Goal: Task Accomplishment & Management: Use online tool/utility

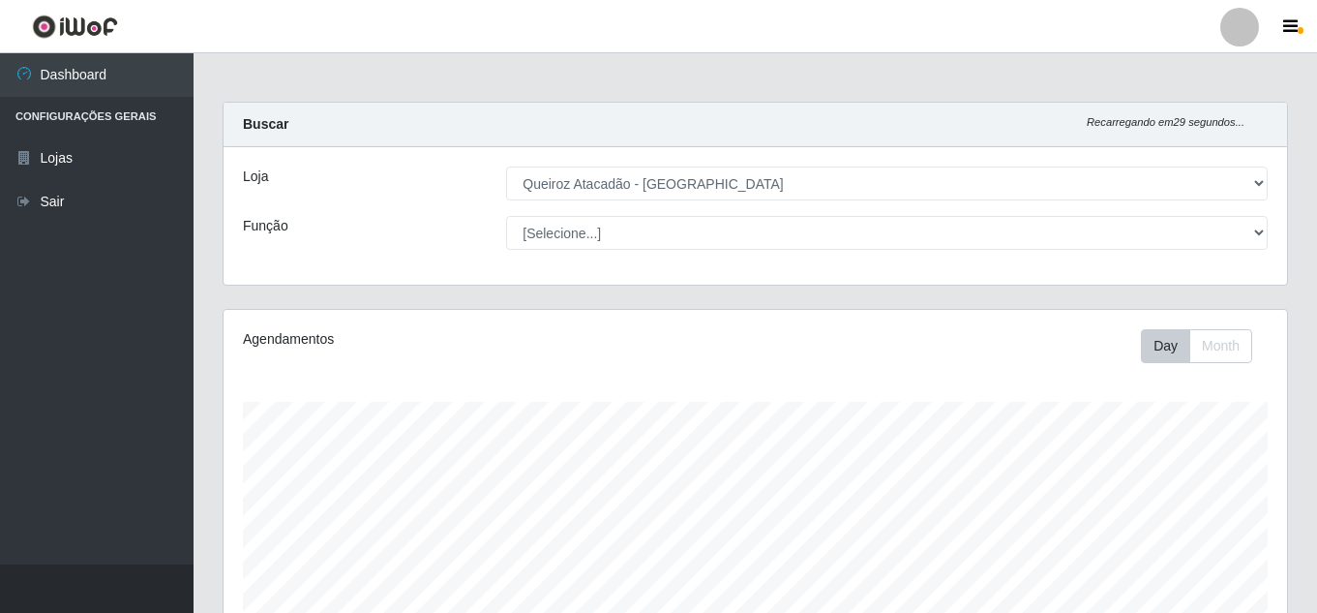
select select "462"
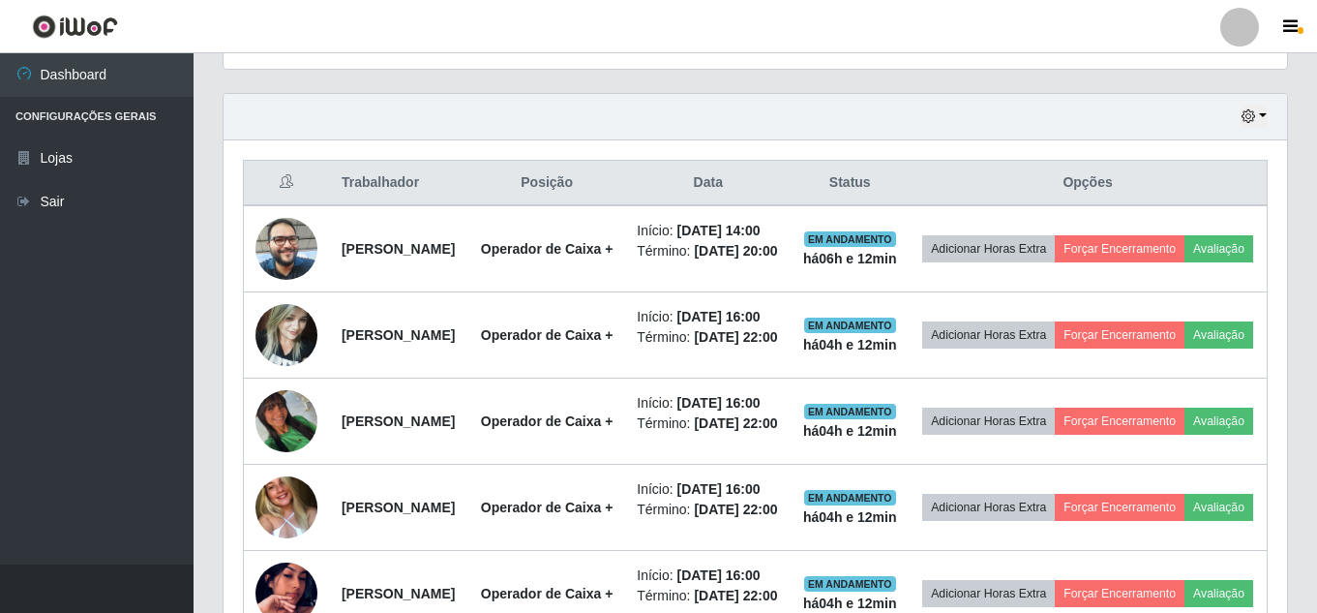
scroll to position [402, 1063]
click at [1184, 246] on button "Forçar Encerramento" at bounding box center [1120, 248] width 130 height 27
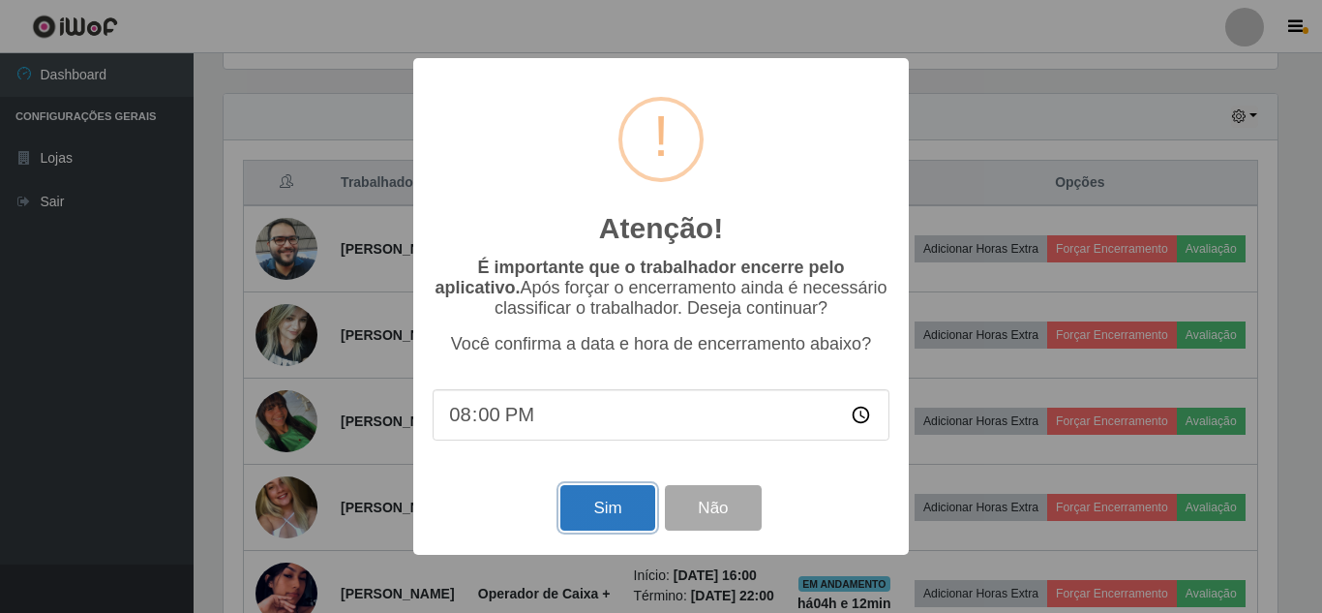
click at [603, 523] on button "Sim" at bounding box center [607, 507] width 94 height 45
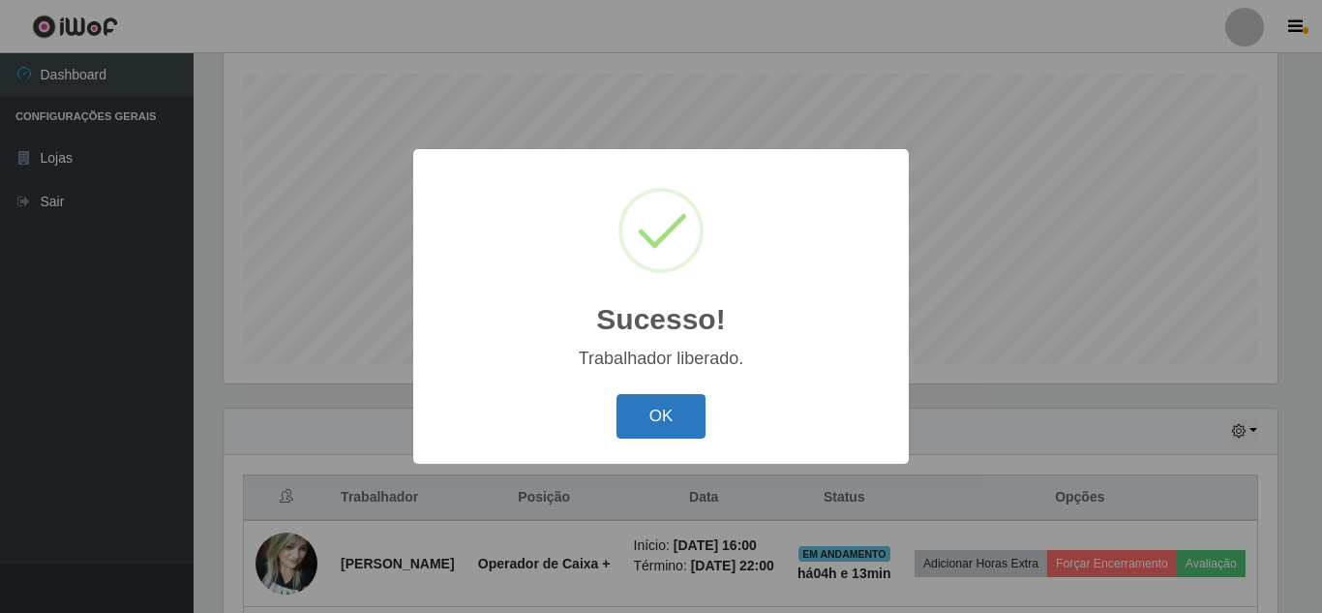
click at [699, 404] on button "OK" at bounding box center [661, 416] width 90 height 45
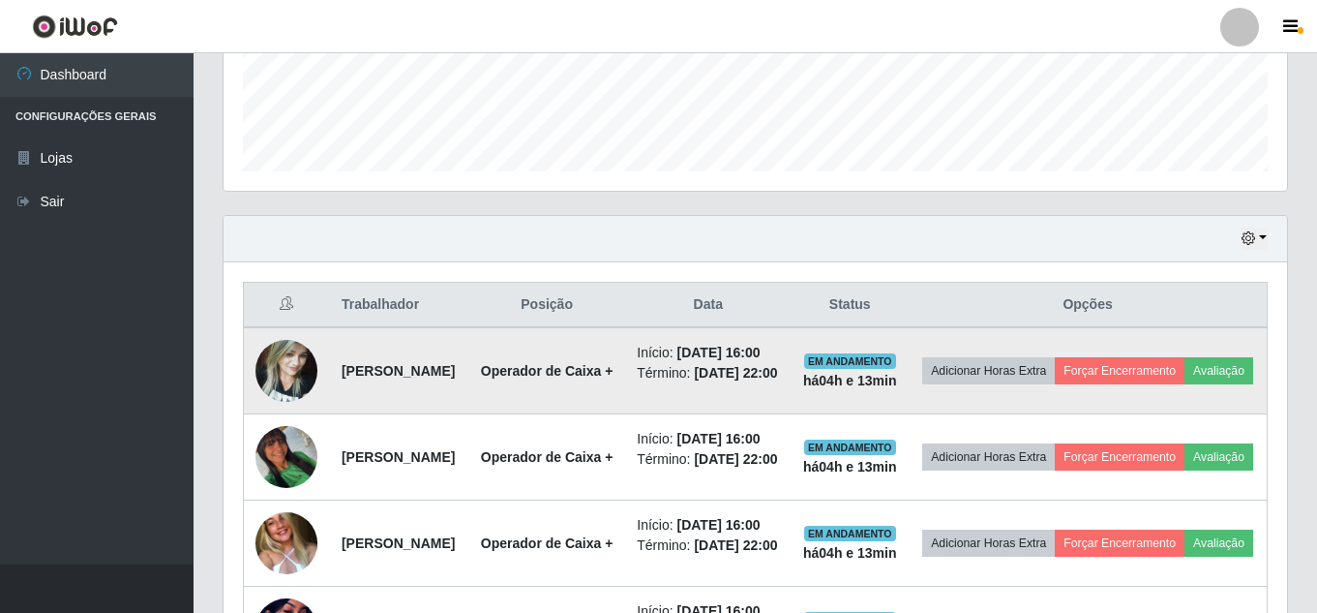
scroll to position [522, 0]
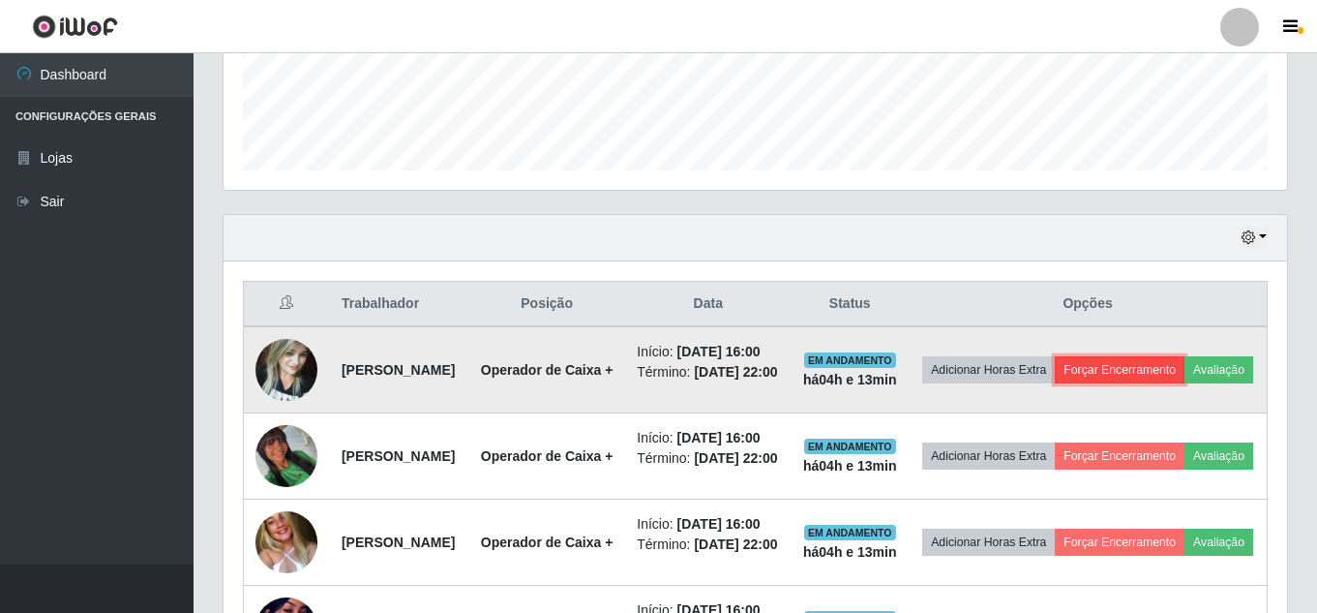
click at [1184, 371] on button "Forçar Encerramento" at bounding box center [1120, 369] width 130 height 27
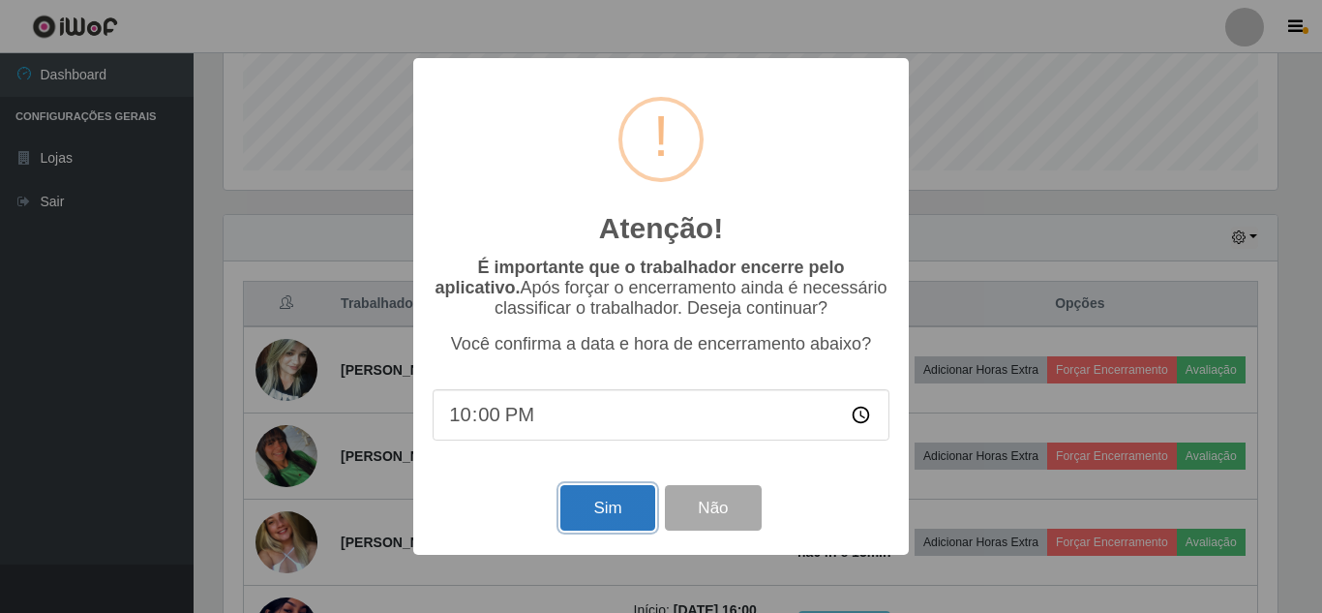
click at [635, 499] on button "Sim" at bounding box center [607, 507] width 94 height 45
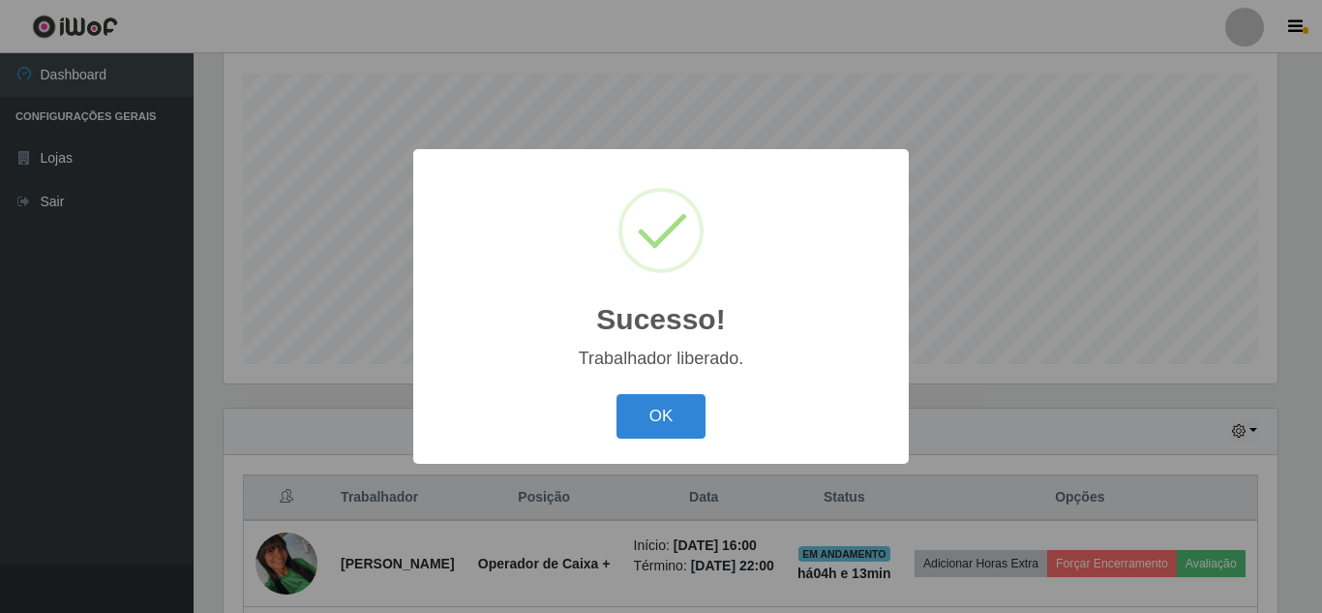
click at [703, 456] on div "Sucesso! × Trabalhador liberado. OK Cancel" at bounding box center [660, 306] width 495 height 314
click at [690, 431] on button "OK" at bounding box center [661, 416] width 90 height 45
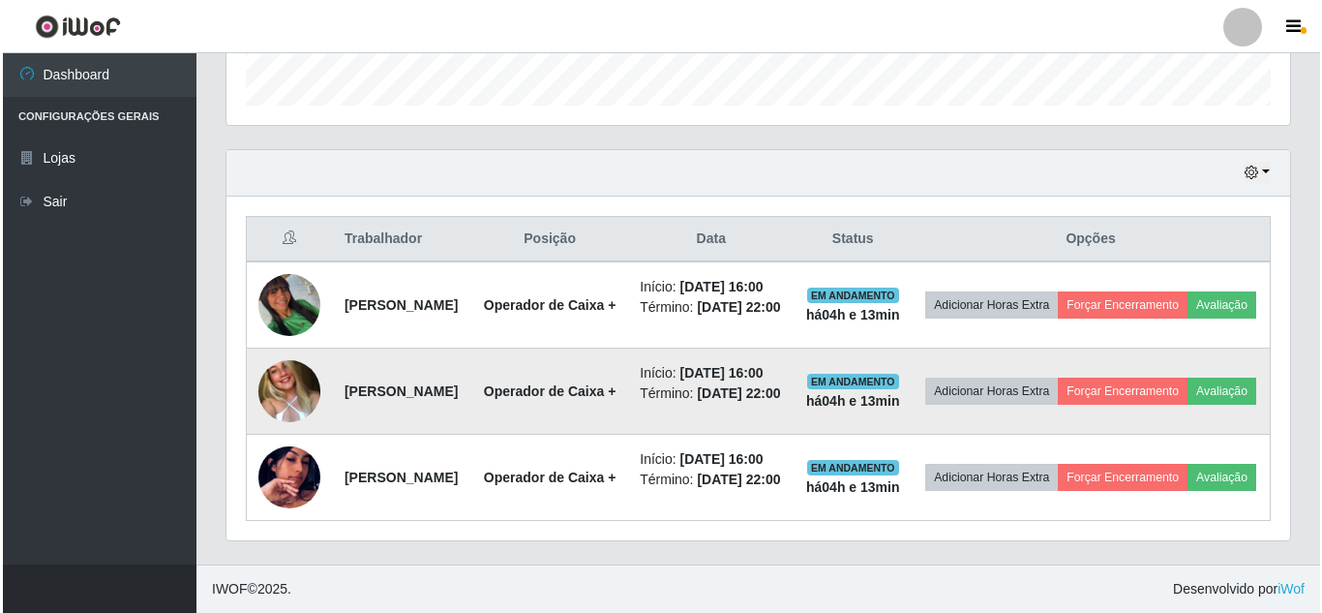
scroll to position [691, 0]
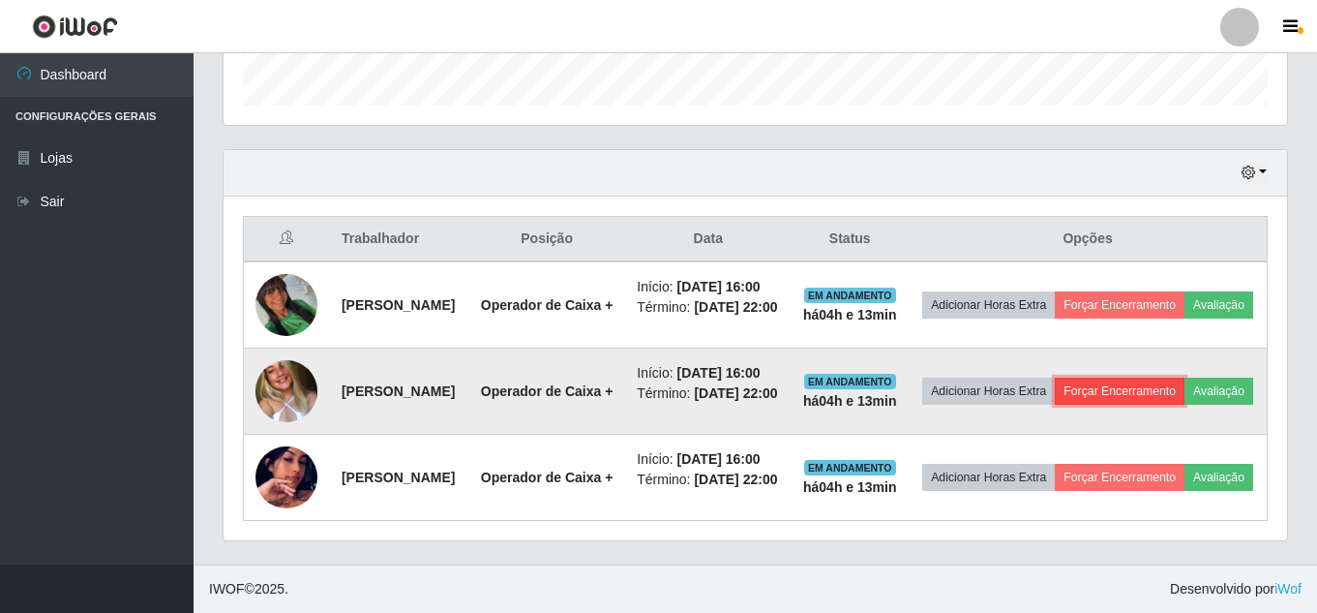
click at [1184, 377] on button "Forçar Encerramento" at bounding box center [1120, 390] width 130 height 27
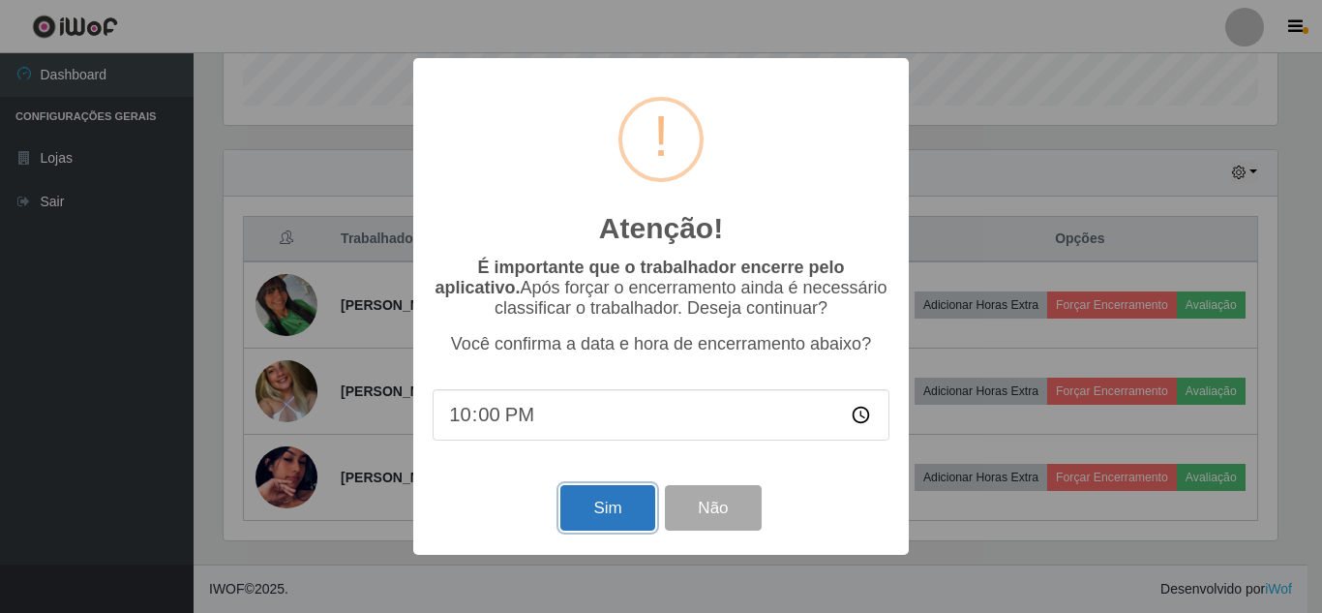
click at [633, 502] on button "Sim" at bounding box center [607, 507] width 94 height 45
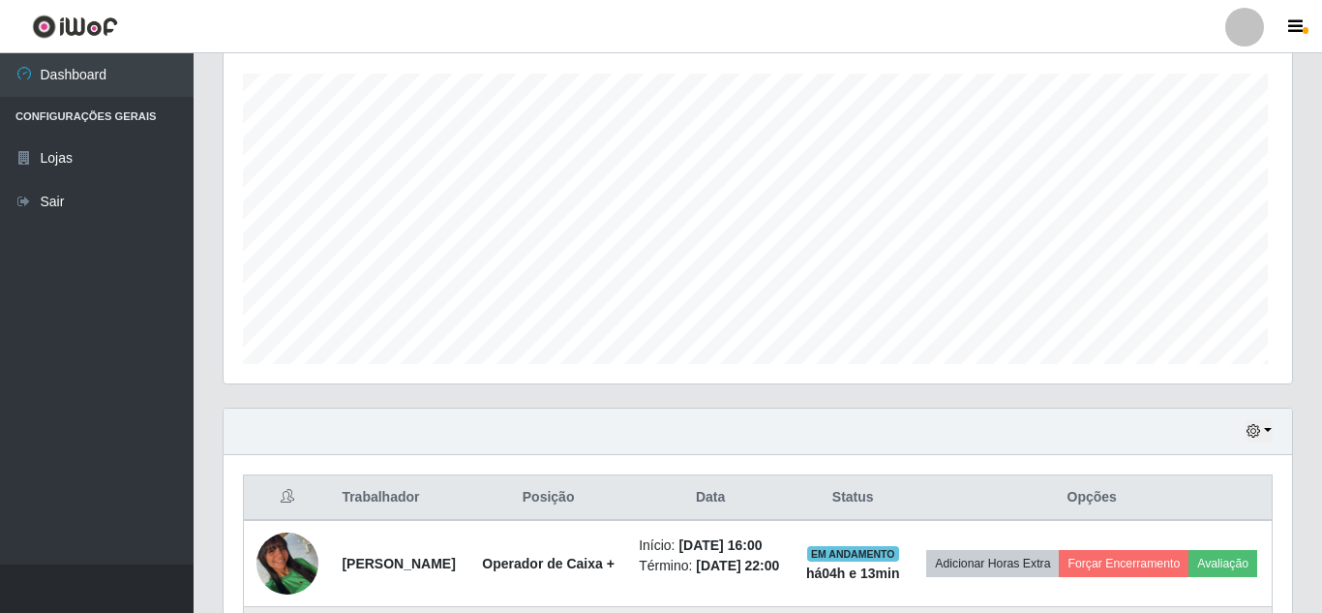
scroll to position [0, 0]
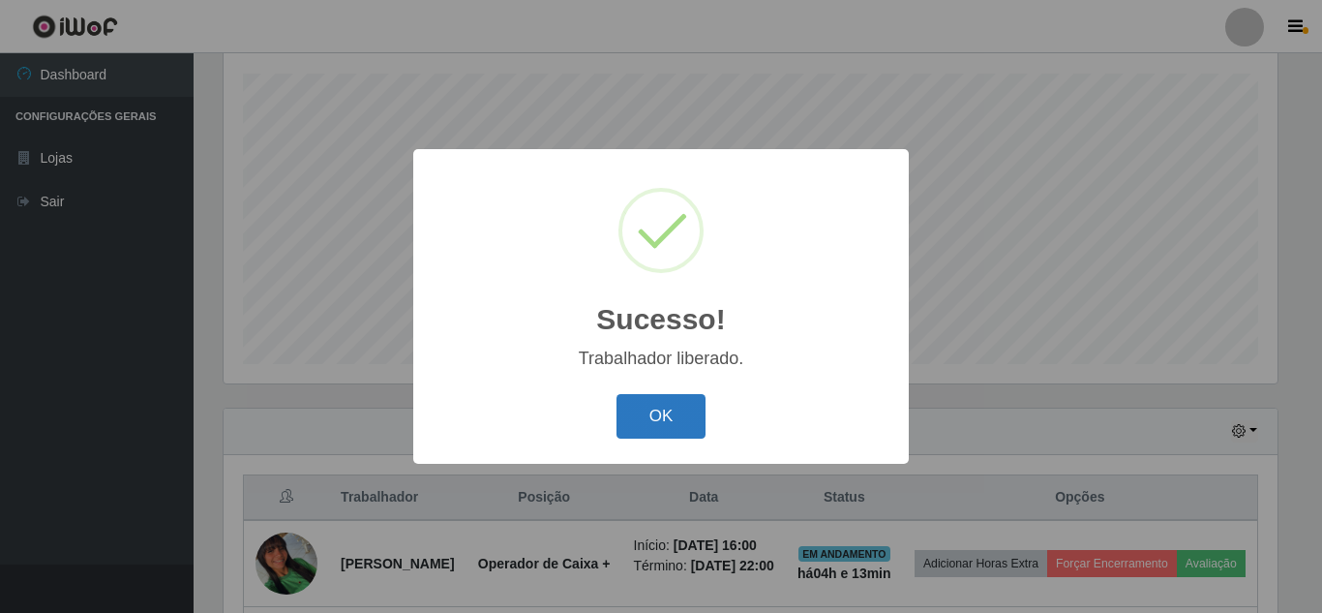
click at [665, 407] on button "OK" at bounding box center [661, 416] width 90 height 45
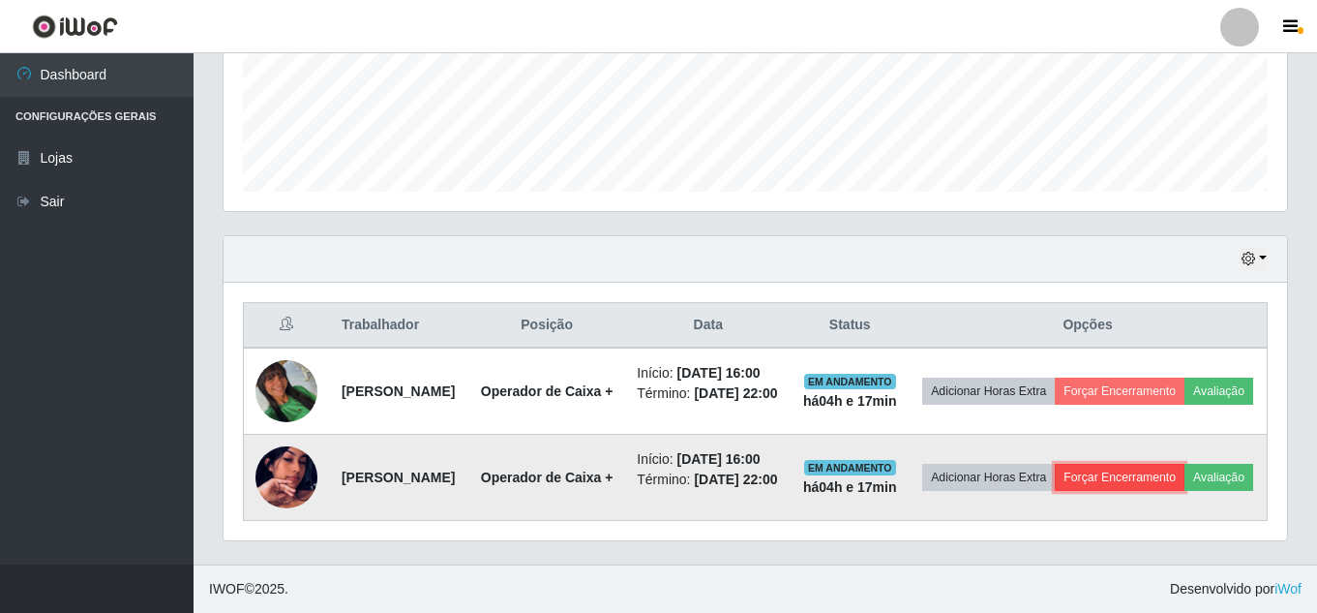
click at [1184, 464] on button "Forçar Encerramento" at bounding box center [1120, 477] width 130 height 27
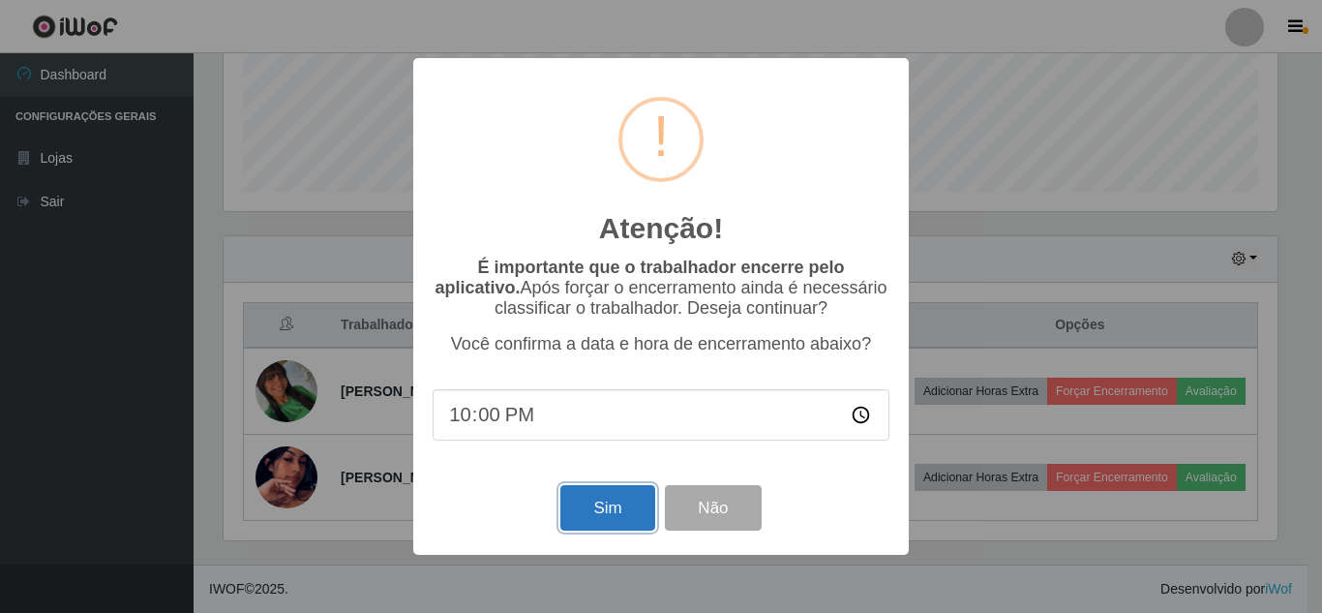
click at [584, 524] on button "Sim" at bounding box center [607, 507] width 94 height 45
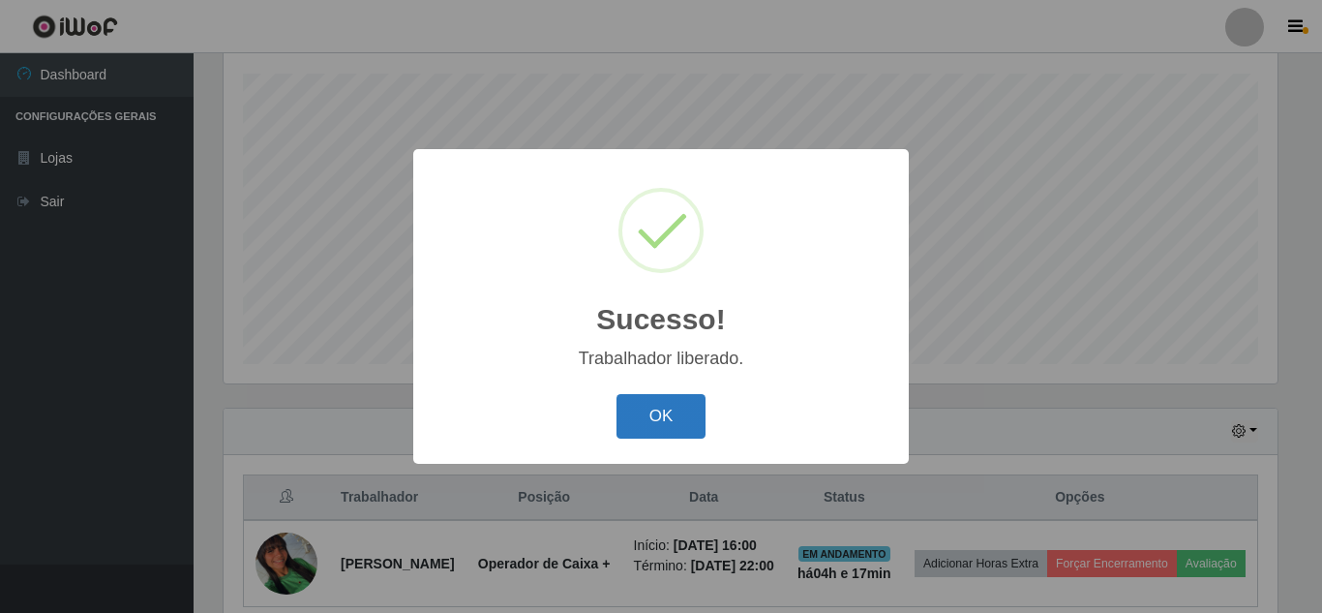
click at [636, 405] on button "OK" at bounding box center [661, 416] width 90 height 45
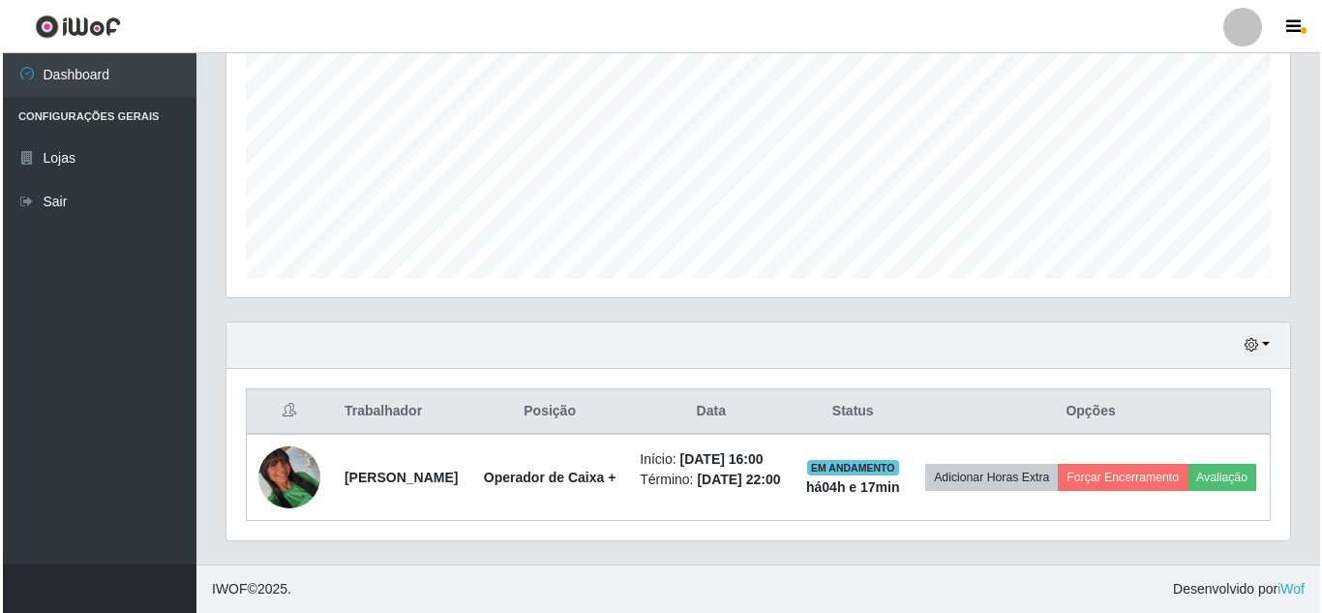
scroll to position [429, 0]
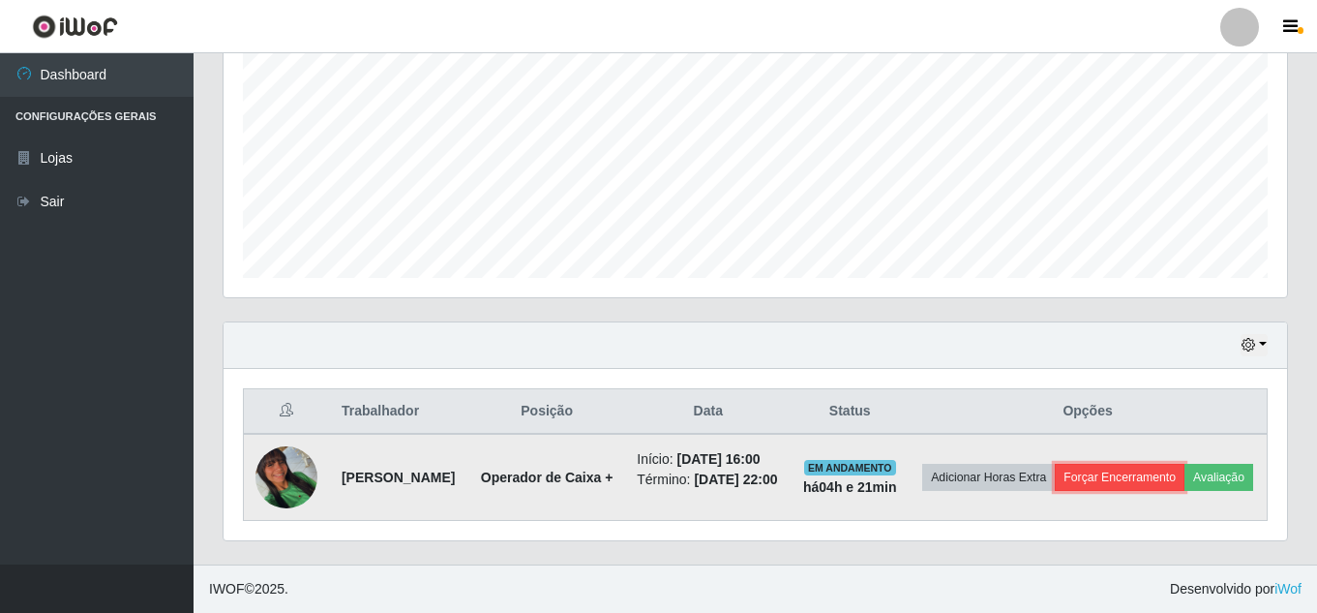
click at [1184, 464] on button "Forçar Encerramento" at bounding box center [1120, 477] width 130 height 27
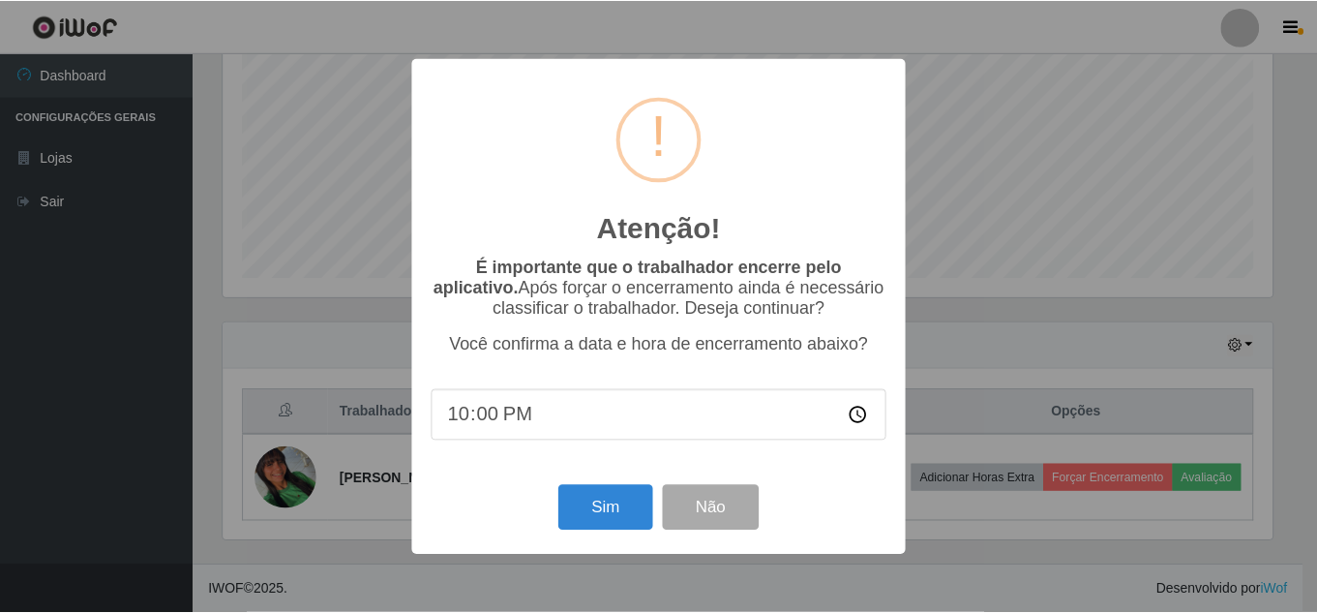
scroll to position [402, 1054]
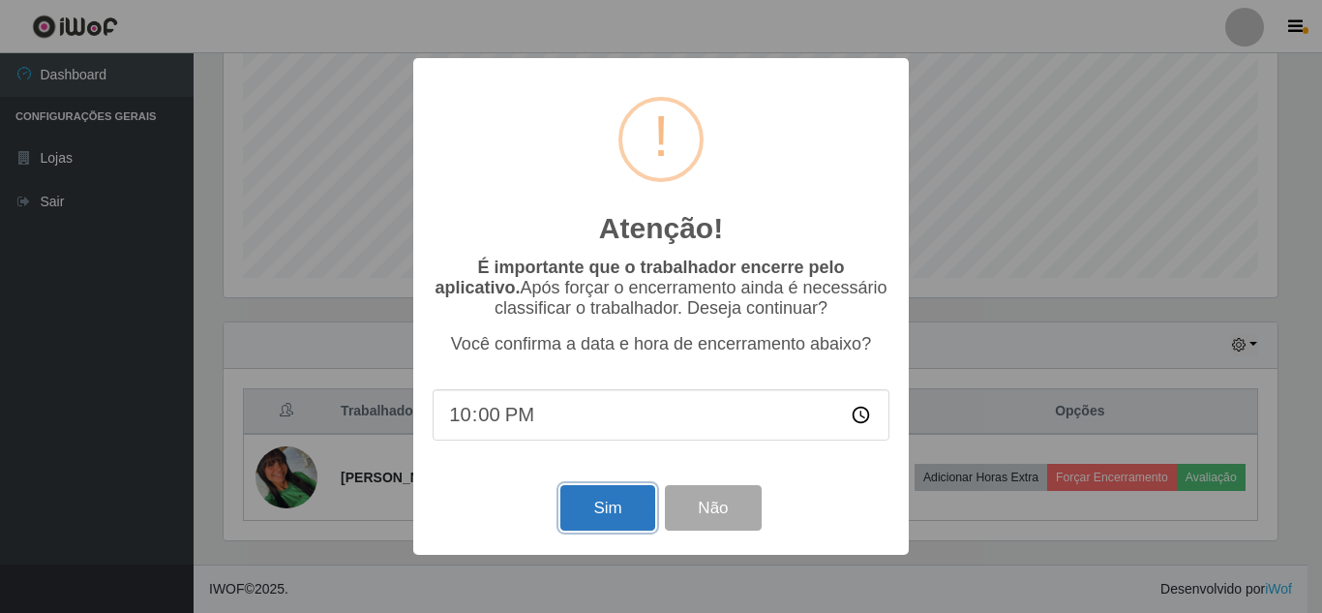
click at [622, 518] on button "Sim" at bounding box center [607, 507] width 94 height 45
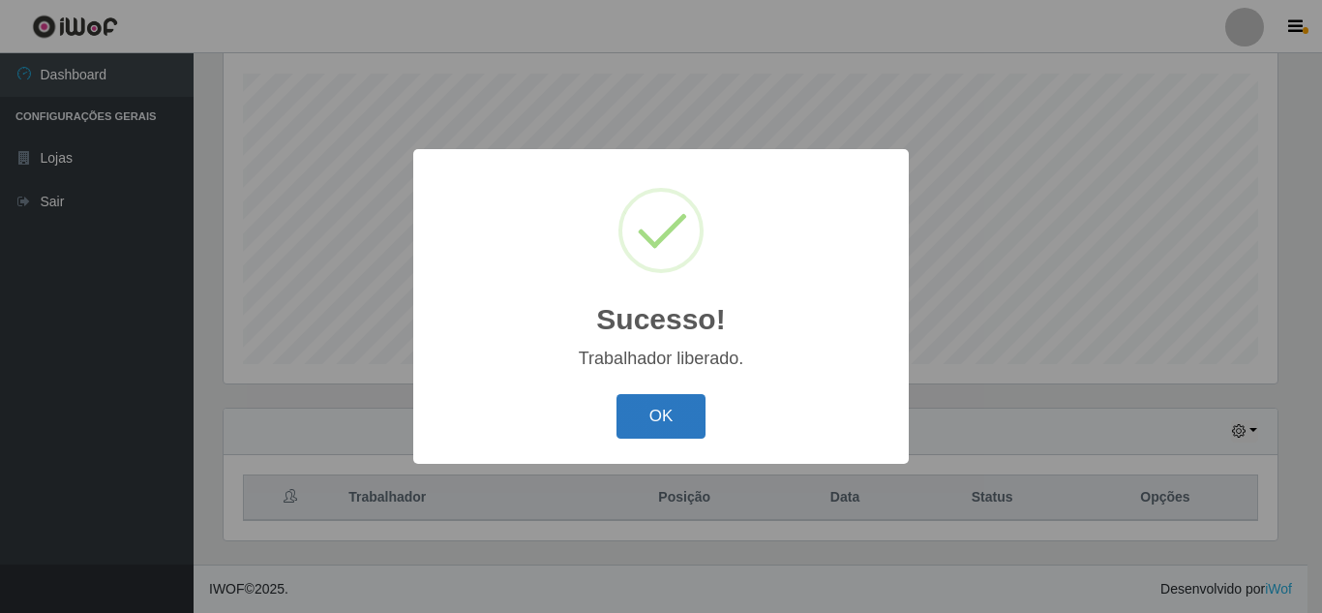
click at [646, 426] on button "OK" at bounding box center [661, 416] width 90 height 45
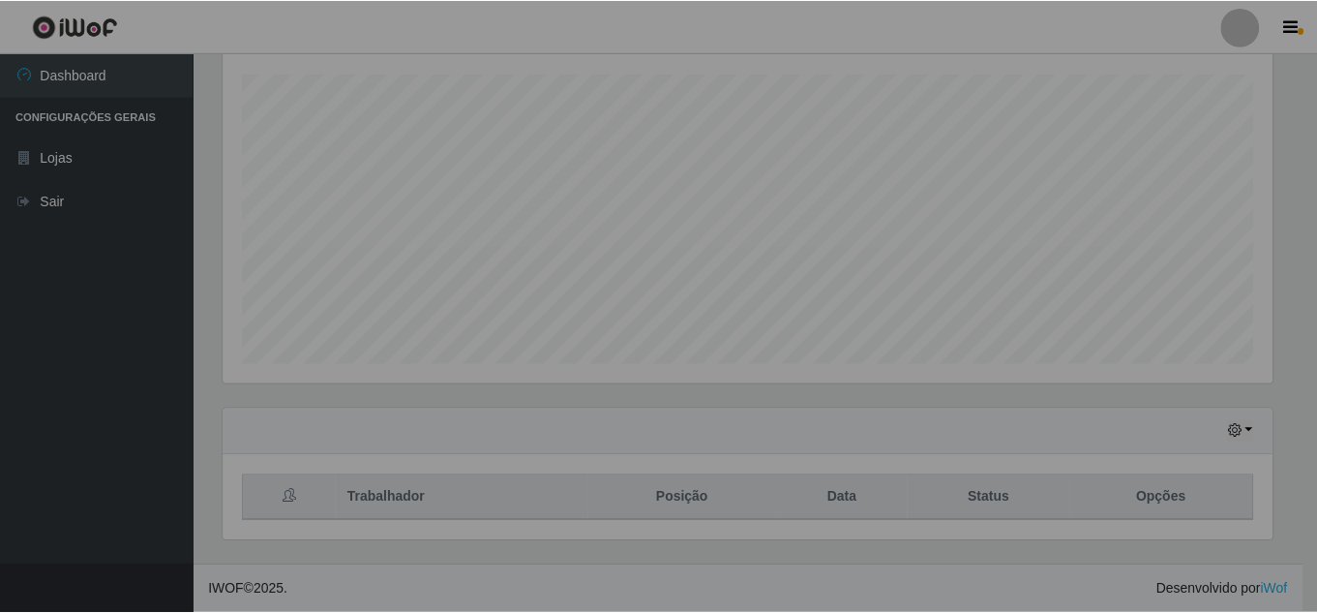
scroll to position [402, 1063]
